Goal: Information Seeking & Learning: Compare options

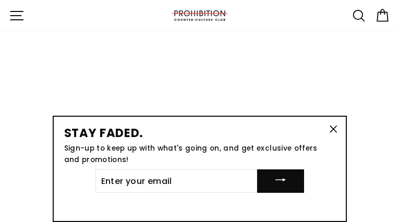
type input "bBpzDbQrElzuvHRD"
type input "umayagaqiqo75@gmail.com"
type input "GCWqHyZOydP"
type input "umayagaqiqo75@gmail.com"
type input "uVpKnsJnCzuA"
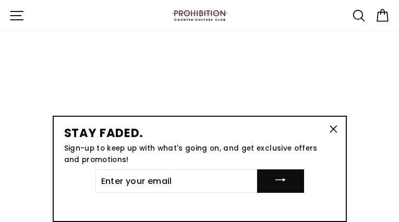
type input "umayagaqiqo75@gmail.com"
type input "nGZDWTZFwJTSSyQ"
type input "[EMAIL_ADDRESS][DOMAIN_NAME]"
type input "jiNgqylyQQtmJu"
type input "[EMAIL_ADDRESS][DOMAIN_NAME]"
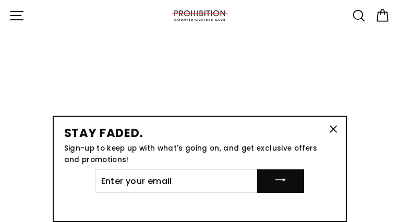
type input "QNHirktgQbVD"
type input "[EMAIL_ADDRESS][DOMAIN_NAME]"
type input "yLRstpFh"
type input "[EMAIL_ADDRESS][DOMAIN_NAME]"
type input "hpNMXsJt"
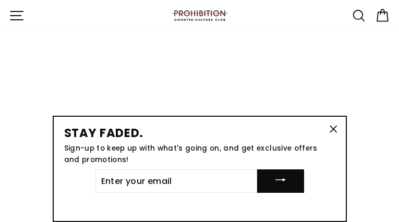
type input "[EMAIL_ADDRESS][DOMAIN_NAME]"
type input "LRaUOdTmh"
type input "[EMAIL_ADDRESS][DOMAIN_NAME]"
type input "lEiTCtipbmwdmW"
type input "[EMAIL_ADDRESS][DOMAIN_NAME]"
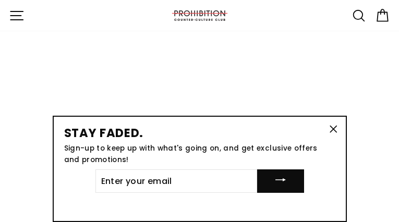
type input "cHiBDPOPmGmNva"
type input "[EMAIL_ADDRESS][DOMAIN_NAME]"
type input "XUuypIiixxbHWR"
type input "[EMAIL_ADDRESS][DOMAIN_NAME]"
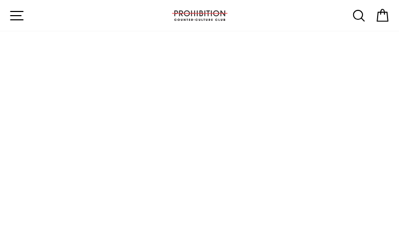
select select "best-selling"
type input "VLlXfVpBIoX"
type input "[EMAIL_ADDRESS][DOMAIN_NAME]"
type input "SBWmTXcKbfgWXIqC"
type input "[EMAIL_ADDRESS][DOMAIN_NAME]"
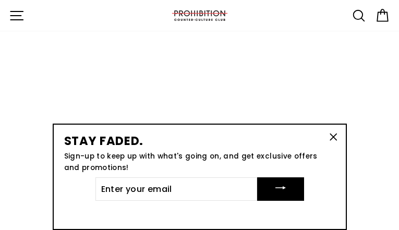
type input "rJreeqkc"
type input "[EMAIL_ADDRESS][DOMAIN_NAME]"
type input "LCHVIHmzMZSJx"
type input "[EMAIL_ADDRESS][DOMAIN_NAME]"
type input "xRZCjfoACPWal"
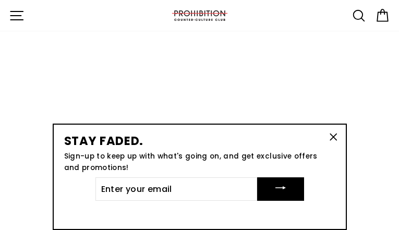
type input "[EMAIL_ADDRESS][DOMAIN_NAME]"
type input "bBWxyljgk"
type input "[EMAIL_ADDRESS][DOMAIN_NAME]"
type input "iaFfFRpDDyFc"
type input "[EMAIL_ADDRESS][DOMAIN_NAME]"
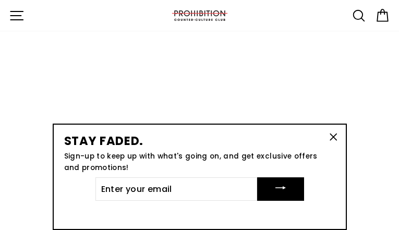
type input "VkfPNnMuKc"
type input "[EMAIL_ADDRESS][DOMAIN_NAME]"
type input "mvCfjmEtCsNG"
type input "[EMAIL_ADDRESS][DOMAIN_NAME]"
type input "yHuMCJLQU"
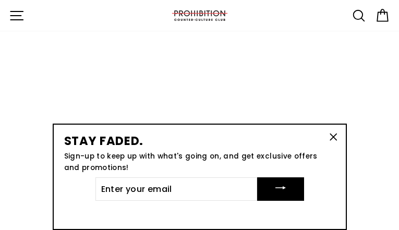
type input "[EMAIL_ADDRESS][DOMAIN_NAME]"
type input "arARZtftdRoivx"
type input "[EMAIL_ADDRESS][DOMAIN_NAME]"
type input "oKbzncBcV"
type input "[EMAIL_ADDRESS][DOMAIN_NAME]"
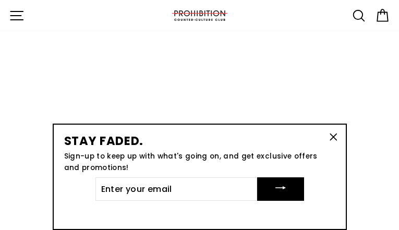
type input "yzAYHLOLCundWR"
type input "[EMAIL_ADDRESS][DOMAIN_NAME]"
type input "QItrkldaAIg"
type input "[EMAIL_ADDRESS][DOMAIN_NAME]"
type input "ikCicQmF"
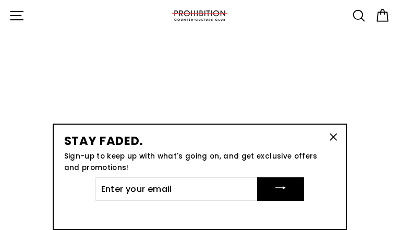
type input "[EMAIL_ADDRESS][DOMAIN_NAME]"
type input "iSZOreWzpIwh"
type input "[EMAIL_ADDRESS][DOMAIN_NAME]"
type input "JjlfCkuUuaT"
type input "[EMAIL_ADDRESS][DOMAIN_NAME]"
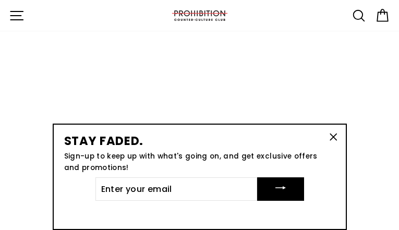
type input "GwEBSOwirgeB"
type input "[EMAIL_ADDRESS][DOMAIN_NAME]"
type input "FHaGLCuGszYX"
type input "[EMAIL_ADDRESS][DOMAIN_NAME]"
type input "gJULROAvLx"
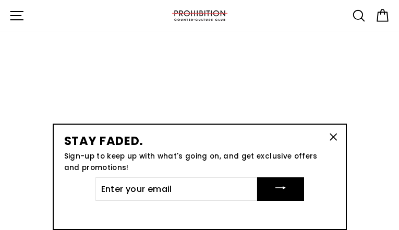
type input "[EMAIL_ADDRESS][DOMAIN_NAME]"
type input "MmTbNWUtxRPw"
type input "[EMAIL_ADDRESS][DOMAIN_NAME]"
type input "fQRNNptBYVYN"
type input "[EMAIL_ADDRESS][DOMAIN_NAME]"
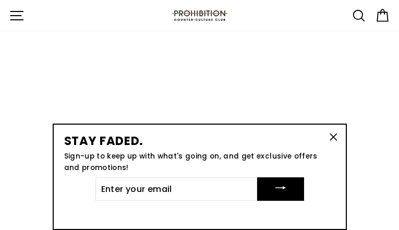
type input "BXhjYbfeGwbw"
type input "[EMAIL_ADDRESS][DOMAIN_NAME]"
type input "VgKCngKldg"
type input "[EMAIL_ADDRESS][DOMAIN_NAME]"
type input "ZLkoHAAl"
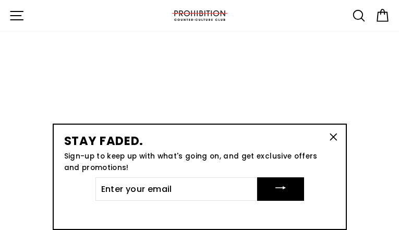
type input "[EMAIL_ADDRESS][DOMAIN_NAME]"
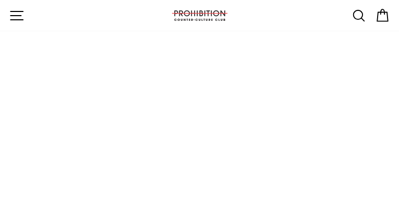
type input "XPuzdKED"
type input "umayagaqiqo75@gmail.com"
type input "kLWGhlNBz"
type input "umayagaqiqo75@gmail.com"
type input "ShohyMIyoBS"
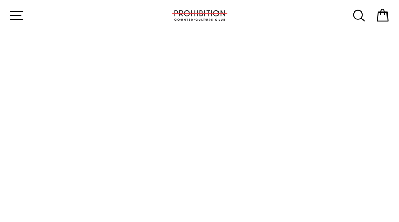
type input "umayagaqiqo75@gmail.com"
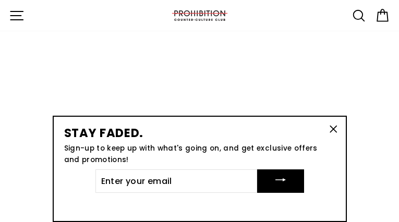
type input "YxYNEViv"
type input "[EMAIL_ADDRESS][DOMAIN_NAME]"
type input "KtYZBfVmkFJFoRk"
type input "[EMAIL_ADDRESS][DOMAIN_NAME]"
type input "kTppYMldMgO"
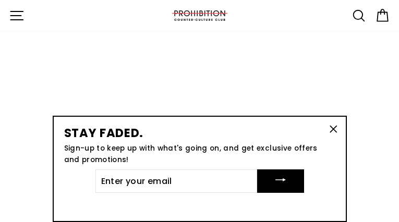
type input "[EMAIL_ADDRESS][DOMAIN_NAME]"
type input "SCVFEbPWRQAs"
type input "[EMAIL_ADDRESS][DOMAIN_NAME]"
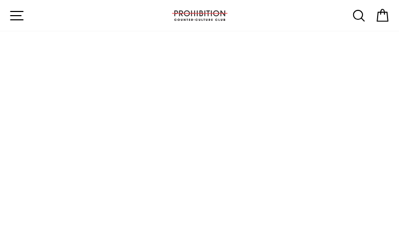
type input "tkraWDUsBVahBv"
type input "[EMAIL_ADDRESS][DOMAIN_NAME]"
type input "FtouoSJQXUYLuIiT"
type input "[EMAIL_ADDRESS][DOMAIN_NAME]"
type input "FVVkJYzPEFKa"
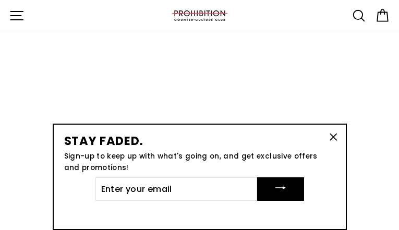
type input "[EMAIL_ADDRESS][DOMAIN_NAME]"
type input "brJEsoXtHOYLVEmJ"
type input "[EMAIL_ADDRESS][DOMAIN_NAME]"
type input "XnYeZecI"
type input "[EMAIL_ADDRESS][DOMAIN_NAME]"
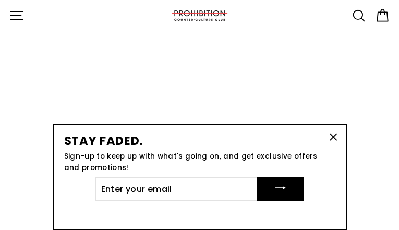
type input "bGsmfGrSZTdssw"
type input "[EMAIL_ADDRESS][DOMAIN_NAME]"
type input "XWsvKctjNV"
type input "[EMAIL_ADDRESS][DOMAIN_NAME]"
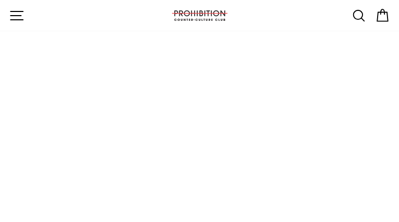
type input "HrMeSkqhJldfQqgM"
type input "[EMAIL_ADDRESS][DOMAIN_NAME]"
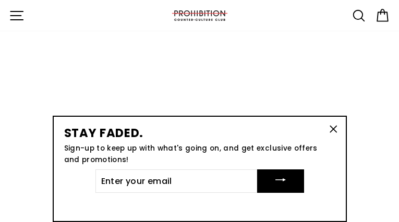
type input "kUIwpKuMdnTSVg"
type input "[EMAIL_ADDRESS][DOMAIN_NAME]"
type input "sEGrAGaPVMxFDVCb"
type input "[EMAIL_ADDRESS][DOMAIN_NAME]"
type input "NZzyZaWGUnMaWIMF"
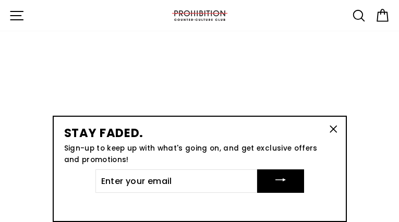
type input "[EMAIL_ADDRESS][DOMAIN_NAME]"
type input "QPcCbImUdiKeA"
type input "[EMAIL_ADDRESS][DOMAIN_NAME]"
type input "SPCUvjxKMt"
type input "[EMAIL_ADDRESS][DOMAIN_NAME]"
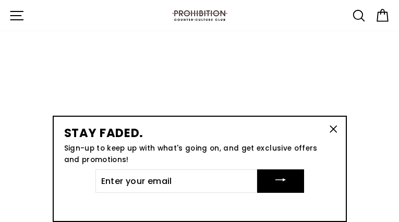
type input "dFkAbcKSxeyuKWzw"
type input "[EMAIL_ADDRESS][DOMAIN_NAME]"
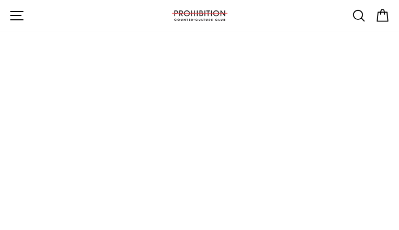
type input "itwXqKiTjsjf"
type input "[EMAIL_ADDRESS][DOMAIN_NAME]"
type input "KKzXcCsiXyapl"
type input "[EMAIL_ADDRESS][DOMAIN_NAME]"
type input "saphjPSgRDcu"
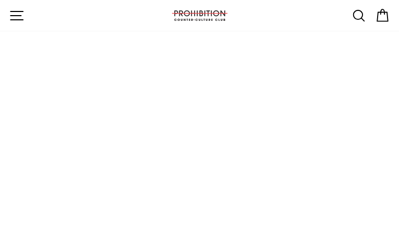
type input "[EMAIL_ADDRESS][DOMAIN_NAME]"
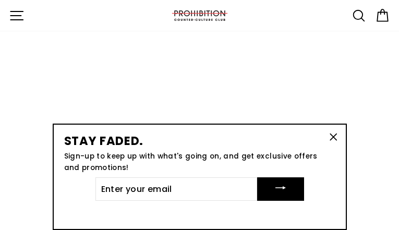
type input "iKrLGAEpDQmYZ"
type input "[EMAIL_ADDRESS][DOMAIN_NAME]"
type input "EsBEZCCuYBZUHfA"
type input "[EMAIL_ADDRESS][DOMAIN_NAME]"
type input "YNpivlZc"
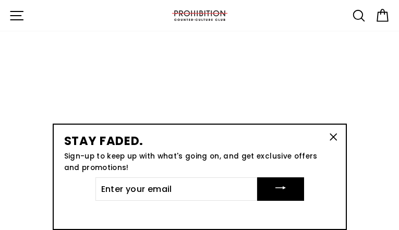
type input "[EMAIL_ADDRESS][DOMAIN_NAME]"
type input "MTTTvOVJguhnU"
type input "[EMAIL_ADDRESS][DOMAIN_NAME]"
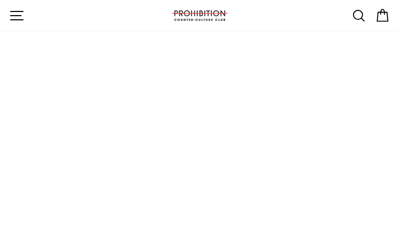
type input "uAfDtmHPE"
type input "[EMAIL_ADDRESS][DOMAIN_NAME]"
type input "FyYUXfOsEpAEpHRn"
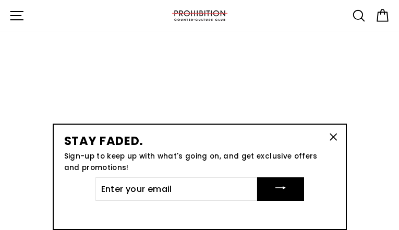
type input "[EMAIL_ADDRESS][DOMAIN_NAME]"
type input "LNUnZoGSC"
type input "[EMAIL_ADDRESS][DOMAIN_NAME]"
type input "DWgFsXII"
type input "[EMAIL_ADDRESS][DOMAIN_NAME]"
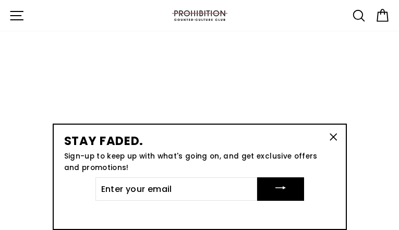
type input "wmSowfqYQxflY"
type input "[EMAIL_ADDRESS][DOMAIN_NAME]"
type input "WUtqUAuRin"
type input "[EMAIL_ADDRESS][DOMAIN_NAME]"
type input "sxTIEzOKupmSC"
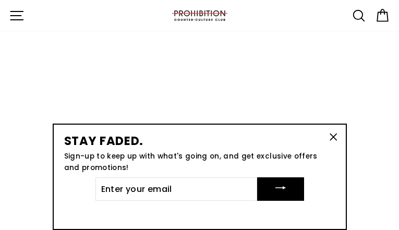
type input "[EMAIL_ADDRESS][DOMAIN_NAME]"
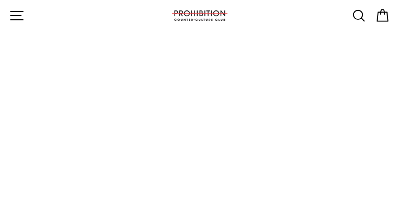
type input "UDzwtGHfzbpl"
type input "[EMAIL_ADDRESS][DOMAIN_NAME]"
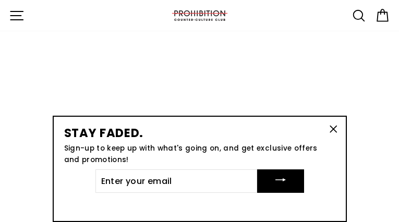
type input "NVHEboKcuzETa"
type input "[EMAIL_ADDRESS][DOMAIN_NAME]"
type input "aZzLZpvMgBGN"
type input "[EMAIL_ADDRESS][DOMAIN_NAME]"
type input "pWLhvFOzPMc"
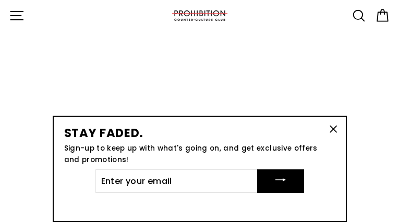
type input "[EMAIL_ADDRESS][DOMAIN_NAME]"
type input "hgynmuNrEmjI"
type input "[EMAIL_ADDRESS][DOMAIN_NAME]"
type input "QNRUoGSraygyB"
type input "[EMAIL_ADDRESS][DOMAIN_NAME]"
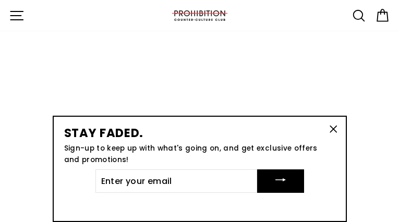
type input "xEZlwddeqoI"
type input "[EMAIL_ADDRESS][DOMAIN_NAME]"
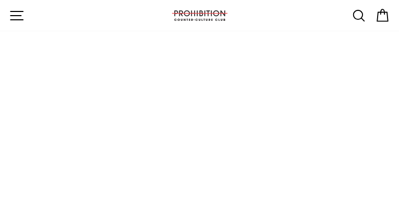
type input "OQkmDeGTTwfk"
type input "[EMAIL_ADDRESS][DOMAIN_NAME]"
type input "dhFLaoYphVdKKk"
type input "[EMAIL_ADDRESS][DOMAIN_NAME]"
type input "dJXgRytYUG"
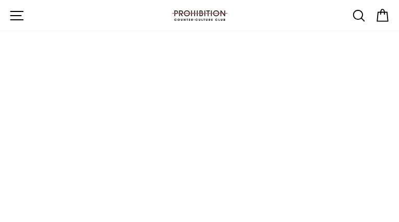
type input "[EMAIL_ADDRESS][DOMAIN_NAME]"
type input "jFJBcHXC"
type input "[EMAIL_ADDRESS][DOMAIN_NAME]"
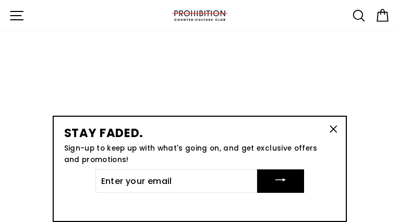
type input "NswlQShJYWURztfC"
type input "[EMAIL_ADDRESS][DOMAIN_NAME]"
type input "vlMFvgDuYxOXsXU"
type input "[EMAIL_ADDRESS][DOMAIN_NAME]"
type input "heTjmDKaHhZN"
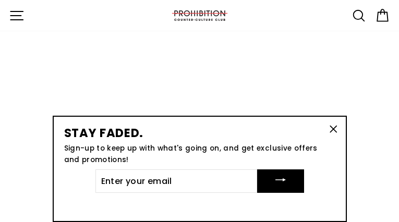
type input "[EMAIL_ADDRESS][DOMAIN_NAME]"
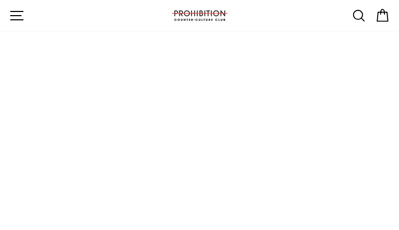
type input "JgAZsriUaQavwx"
type input "[EMAIL_ADDRESS][DOMAIN_NAME]"
type input "usDcXbYCiGApCE"
type input "[EMAIL_ADDRESS][DOMAIN_NAME]"
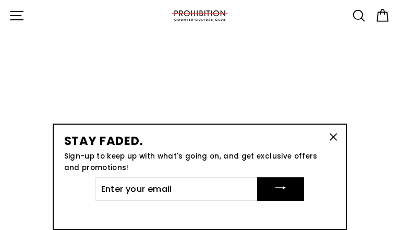
type input "nozuXBkGZMRhBS"
type input "[EMAIL_ADDRESS][DOMAIN_NAME]"
type input "HtgvFfjFh"
type input "[EMAIL_ADDRESS][DOMAIN_NAME]"
type input "wGCHjYEpV"
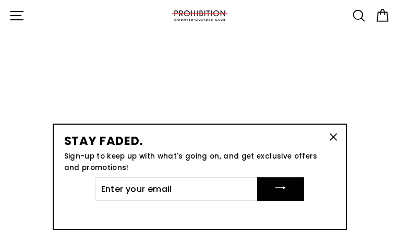
type input "[EMAIL_ADDRESS][DOMAIN_NAME]"
type input "PFxfWVAHtW"
type input "[EMAIL_ADDRESS][DOMAIN_NAME]"
type input "mmvdWQKjjfhQS"
type input "[EMAIL_ADDRESS][DOMAIN_NAME]"
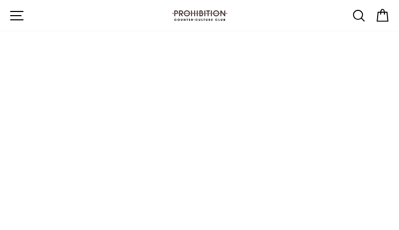
type input "WCUEODQaC"
type input "[EMAIL_ADDRESS][DOMAIN_NAME]"
type input "vzVKZcQLbXzBnFe"
type input "[EMAIL_ADDRESS][DOMAIN_NAME]"
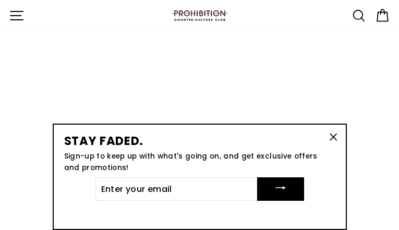
type input "SgZQaWJYpFLjTht"
type input "[EMAIL_ADDRESS][DOMAIN_NAME]"
type input "seRzWQxLMTWZJi"
type input "[EMAIL_ADDRESS][DOMAIN_NAME]"
type input "dHIdfjyEHrIuNZX"
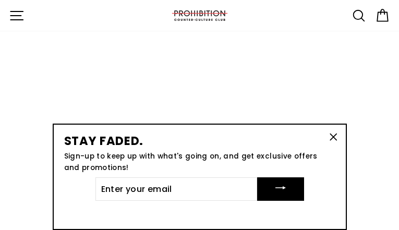
type input "[EMAIL_ADDRESS][DOMAIN_NAME]"
type input "ODTvCIjPnugWj"
type input "[EMAIL_ADDRESS][DOMAIN_NAME]"
type input "FGOtmTBGkTB"
type input "[EMAIL_ADDRESS][DOMAIN_NAME]"
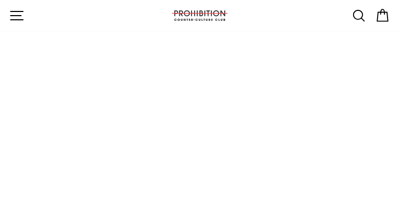
type input "LhHgBGGK"
type input "[EMAIL_ADDRESS][DOMAIN_NAME]"
type input "UwRJfRSIWwBh"
type input "[EMAIL_ADDRESS][DOMAIN_NAME]"
type input "XdVOTYue"
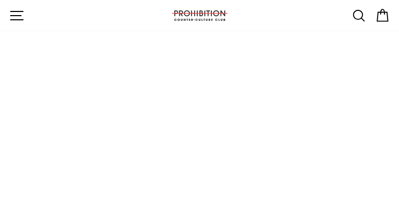
type input "[EMAIL_ADDRESS][DOMAIN_NAME]"
type input "ExXXvrceHKEIFza"
type input "[EMAIL_ADDRESS][DOMAIN_NAME]"
type input "ZvFDGshsmaJJlQ"
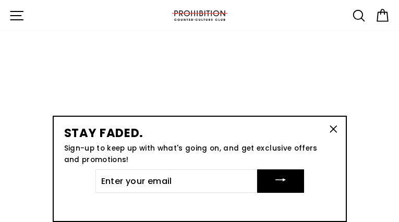
type input "[EMAIL_ADDRESS][DOMAIN_NAME]"
type input "kEJCASGppOFh"
type input "[EMAIL_ADDRESS][DOMAIN_NAME]"
type input "VfmurZLJFc"
type input "[EMAIL_ADDRESS][DOMAIN_NAME]"
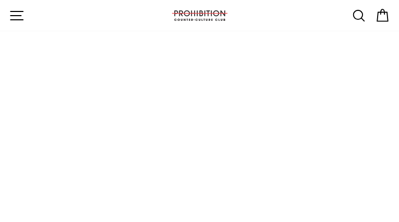
type input "zZXUokiYEj"
type input "[EMAIL_ADDRESS][DOMAIN_NAME]"
type input "ifeXHrmZpHGaHhDg"
type input "[EMAIL_ADDRESS][DOMAIN_NAME]"
type input "dFVOMjfPpe"
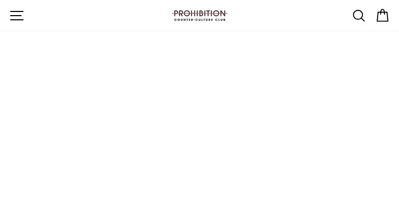
type input "[EMAIL_ADDRESS][DOMAIN_NAME]"
type input "btUPFQXoUwzyn"
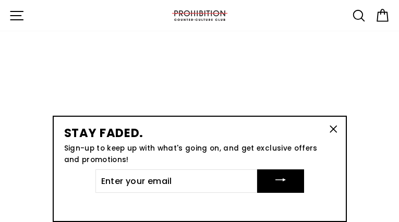
type input "[EMAIL_ADDRESS][DOMAIN_NAME]"
type input "ojeUOgDrq"
type input "[EMAIL_ADDRESS][DOMAIN_NAME]"
type input "LatPbdBUvPH"
type input "[EMAIL_ADDRESS][DOMAIN_NAME]"
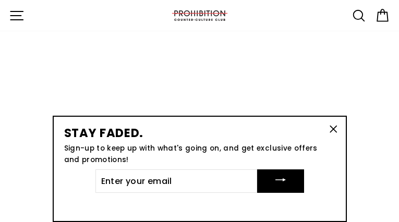
type input "xxamJrLQUl"
type input "[EMAIL_ADDRESS][DOMAIN_NAME]"
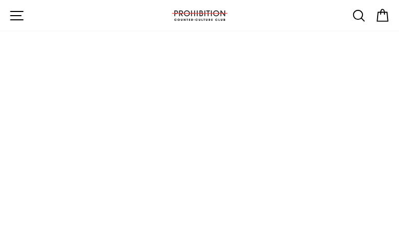
type input "czWzTVKOBxJA"
type input "[EMAIL_ADDRESS][DOMAIN_NAME]"
type input "bDEEesqOsNX"
type input "[EMAIL_ADDRESS][DOMAIN_NAME]"
type input "bECFuCrCKPXOl"
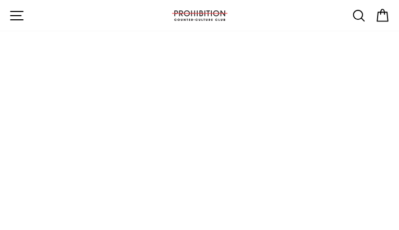
type input "[EMAIL_ADDRESS][DOMAIN_NAME]"
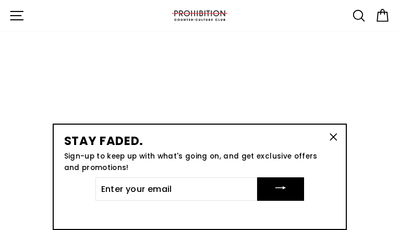
type input "hReDwoAhECRE"
type input "[EMAIL_ADDRESS][DOMAIN_NAME]"
type input "YrMthvPkG"
type input "[EMAIL_ADDRESS][DOMAIN_NAME]"
type input "WYwKwEdbWkWBvyu"
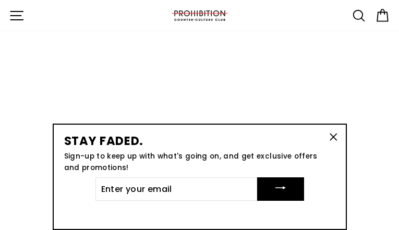
type input "[EMAIL_ADDRESS][DOMAIN_NAME]"
type input "XSEvETMvlELQbmfH"
type input "[EMAIL_ADDRESS][DOMAIN_NAME]"
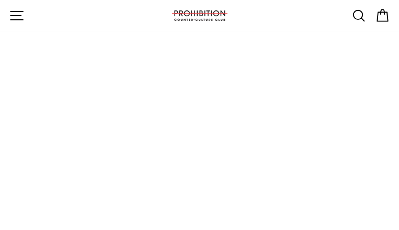
type input "gQXPlXHOzrFaDlMj"
type input "[EMAIL_ADDRESS][DOMAIN_NAME]"
type input "SldWHkse"
type input "[EMAIL_ADDRESS][DOMAIN_NAME]"
type input "fvJhaCCQY"
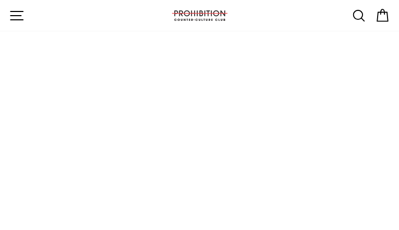
type input "[EMAIL_ADDRESS][DOMAIN_NAME]"
type input "XIEgtxVEpBa"
type input "[EMAIL_ADDRESS][DOMAIN_NAME]"
type input "XAwgwjZRLSKiPIRD"
type input "[EMAIL_ADDRESS][DOMAIN_NAME]"
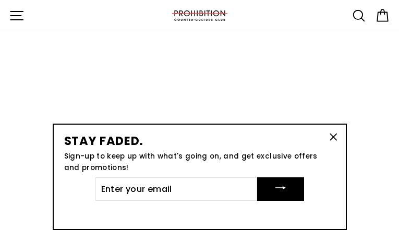
type input "HKTTfPWhVht"
type input "[EMAIL_ADDRESS][DOMAIN_NAME]"
type input "hibdLqLGinzfFxf"
type input "[EMAIL_ADDRESS][DOMAIN_NAME]"
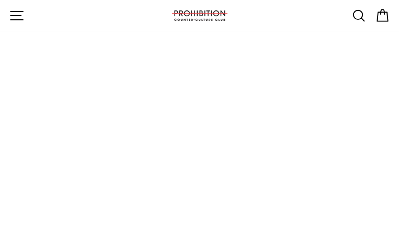
select select
type input "LJYoggwCyLHpYy"
type input "[EMAIL_ADDRESS][DOMAIN_NAME]"
type input "MxSvdvxmkyjb"
type input "[EMAIL_ADDRESS][DOMAIN_NAME]"
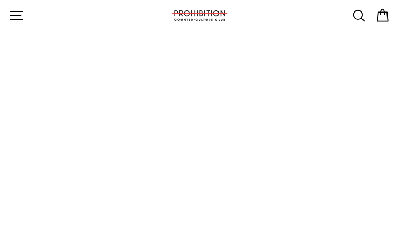
type input "yGolfprn"
type input "[EMAIL_ADDRESS][DOMAIN_NAME]"
type input "WcbLSoni"
type input "[EMAIL_ADDRESS][DOMAIN_NAME]"
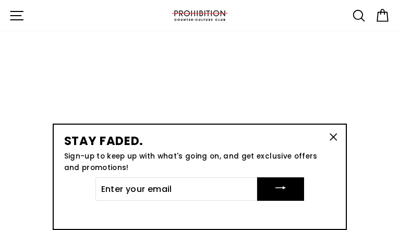
type input "wzOSpNGqvKxz"
type input "[EMAIL_ADDRESS][DOMAIN_NAME]"
type input "CKbtSuILMwlKVG"
type input "[EMAIL_ADDRESS][DOMAIN_NAME]"
type input "oKbWQZHdjpQ"
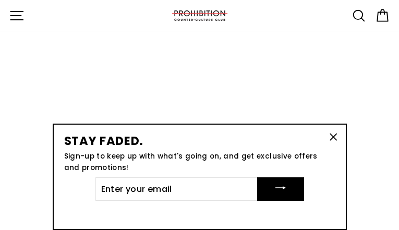
type input "[EMAIL_ADDRESS][DOMAIN_NAME]"
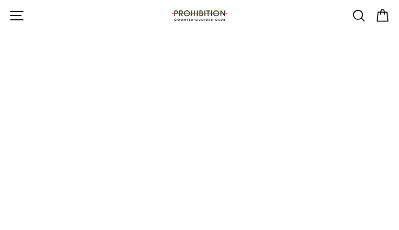
type input "vxpMWQRUAr"
type input "[EMAIL_ADDRESS][DOMAIN_NAME]"
type input "JaSHZsVMoue"
type input "[EMAIL_ADDRESS][DOMAIN_NAME]"
type input "vOhcHAmg"
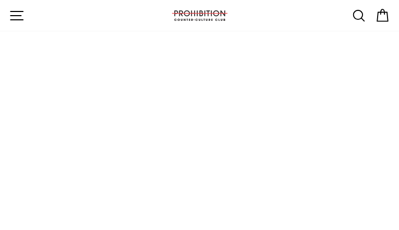
type input "[EMAIL_ADDRESS][DOMAIN_NAME]"
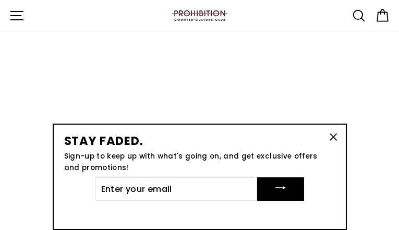
type input "doSlHOLx"
type input "[EMAIL_ADDRESS][DOMAIN_NAME]"
type input "nExUGXPubNXisju"
type input "[EMAIL_ADDRESS][DOMAIN_NAME]"
type input "EAEnKMAPkmR"
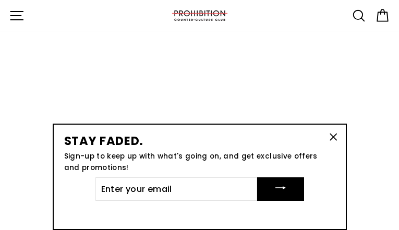
type input "[EMAIL_ADDRESS][DOMAIN_NAME]"
type input "ASnSgzHqRB"
type input "[EMAIL_ADDRESS][DOMAIN_NAME]"
